Goal: Task Accomplishment & Management: Manage account settings

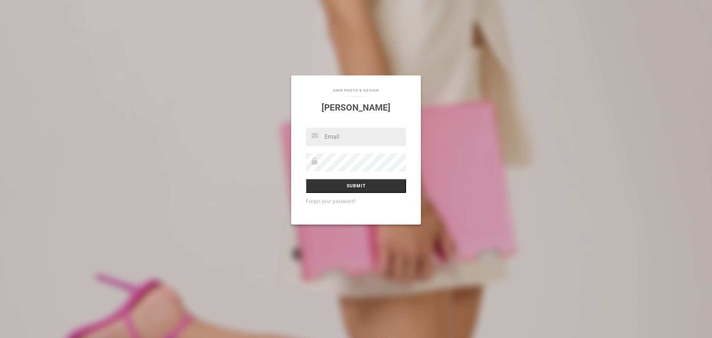
click at [403, 100] on div "UNIK photo & design Eloisa" at bounding box center [356, 100] width 130 height 49
click at [344, 135] on input "text" at bounding box center [356, 137] width 100 height 18
type input "[PERSON_NAME][EMAIL_ADDRESS][PERSON_NAME][DOMAIN_NAME]"
click at [297, 168] on div "natalie.belanger@me.com Submit Forgot your password?" at bounding box center [356, 176] width 130 height 97
click at [334, 185] on input "Submit" at bounding box center [356, 186] width 100 height 14
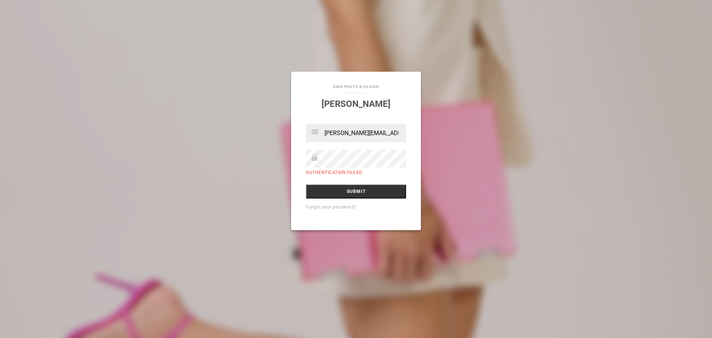
click at [377, 135] on input "[PERSON_NAME][EMAIL_ADDRESS][PERSON_NAME][DOMAIN_NAME]" at bounding box center [356, 133] width 100 height 18
type input "[PERSON_NAME][EMAIL_ADDRESS][PERSON_NAME][DOMAIN_NAME]"
click at [321, 195] on input "Submit" at bounding box center [356, 192] width 100 height 14
